Goal: Find specific page/section: Find specific page/section

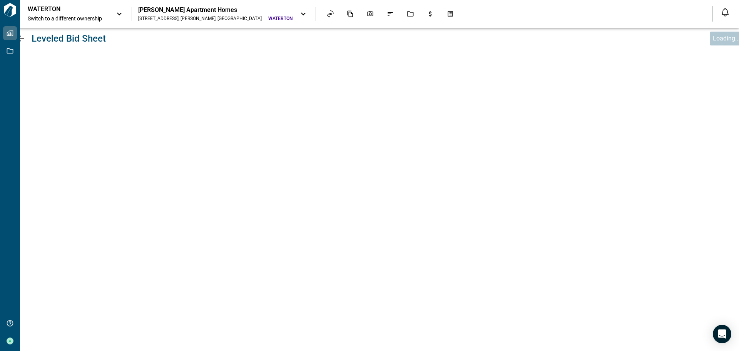
click at [652, 343] on div "Leveled Bid Sheet Loading..." at bounding box center [379, 189] width 719 height 323
